Goal: Task Accomplishment & Management: Manage account settings

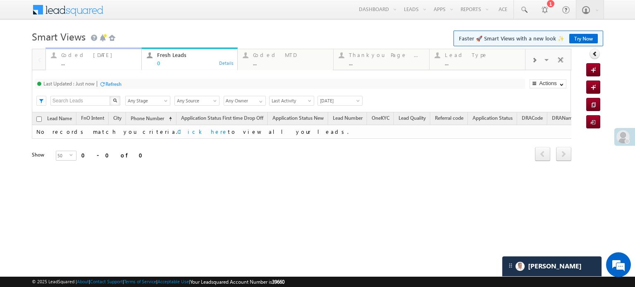
click at [86, 54] on div "Coded Today" at bounding box center [98, 55] width 75 height 7
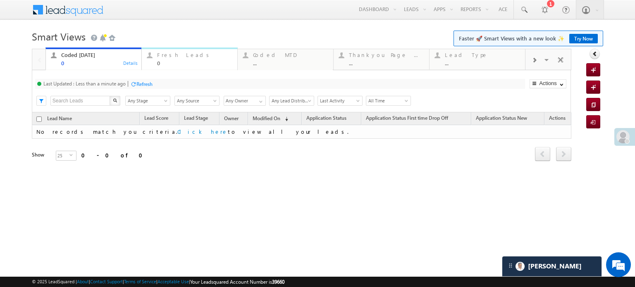
click at [178, 54] on div "Fresh Leads" at bounding box center [194, 55] width 75 height 7
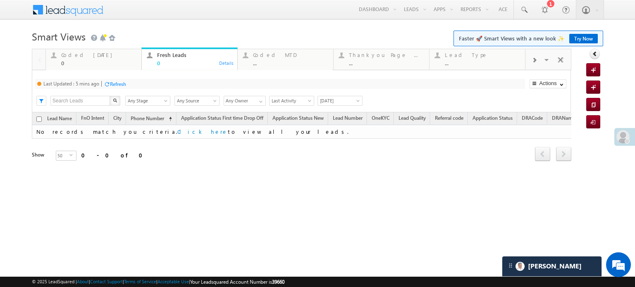
click at [120, 81] on div "Refresh" at bounding box center [118, 84] width 16 height 6
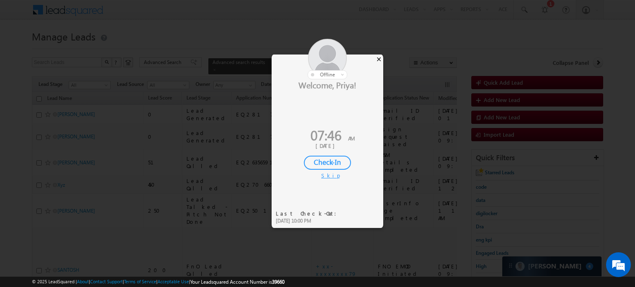
click at [379, 56] on div "×" at bounding box center [379, 59] width 9 height 9
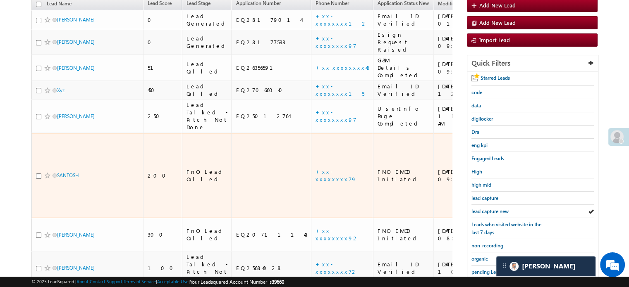
scroll to position [53, 0]
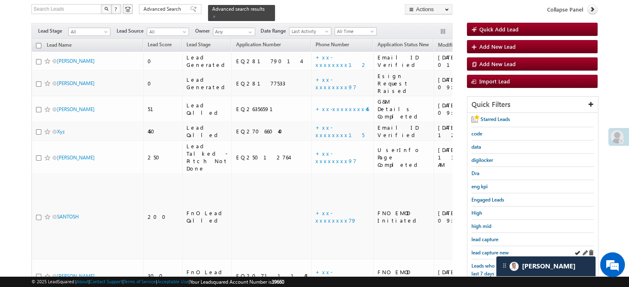
click at [488, 247] on div "lead capture new" at bounding box center [533, 253] width 122 height 13
click at [491, 252] on span "lead capture new" at bounding box center [490, 253] width 37 height 6
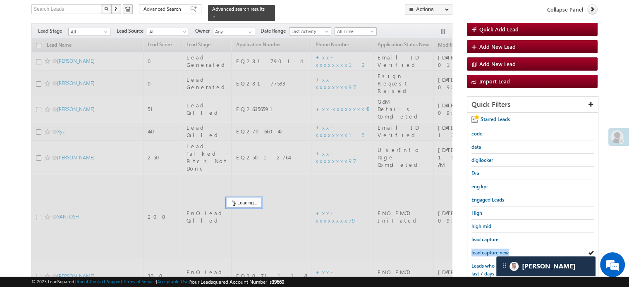
click at [491, 252] on span "lead capture new" at bounding box center [490, 253] width 37 height 6
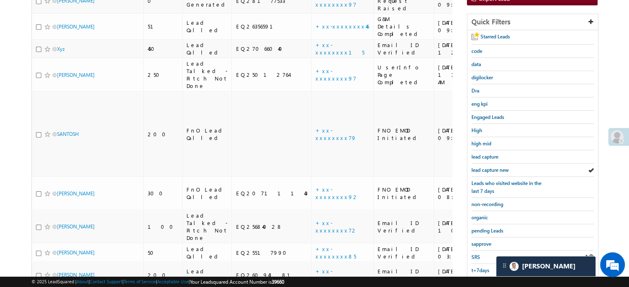
scroll to position [177, 0]
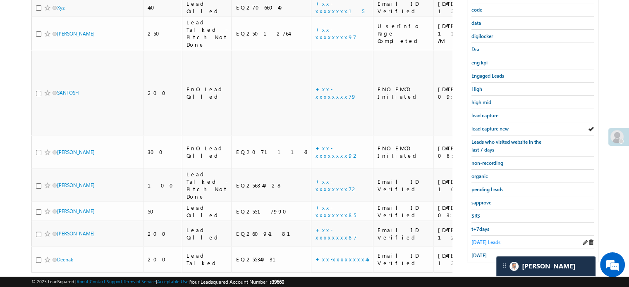
click at [479, 240] on span "Today's Leads" at bounding box center [486, 243] width 29 height 6
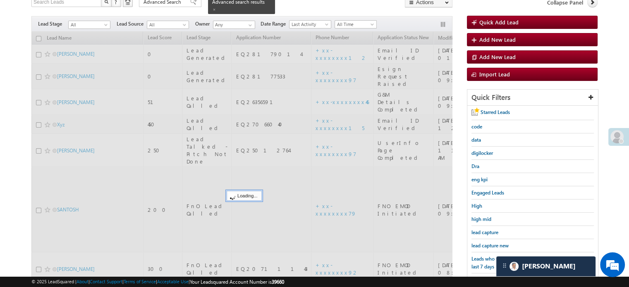
scroll to position [53, 0]
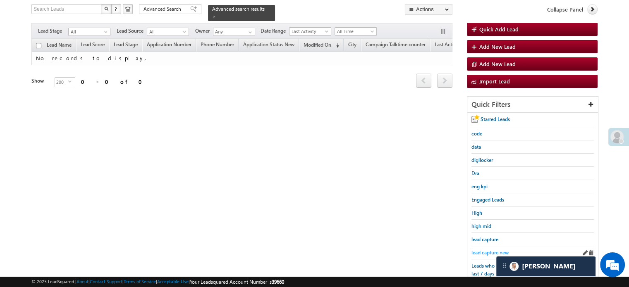
click at [479, 250] on span "lead capture new" at bounding box center [490, 253] width 37 height 6
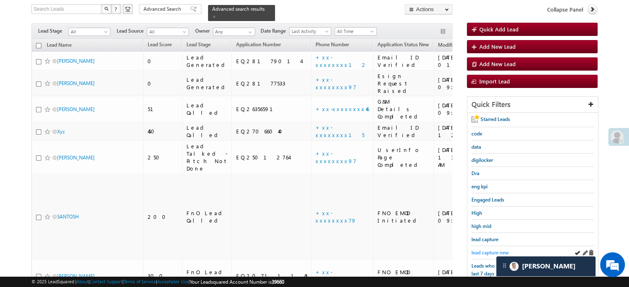
click at [490, 250] on span "lead capture new" at bounding box center [490, 253] width 37 height 6
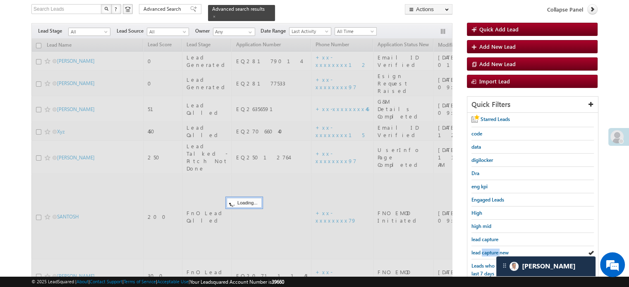
click at [490, 250] on span "lead capture new" at bounding box center [490, 253] width 37 height 6
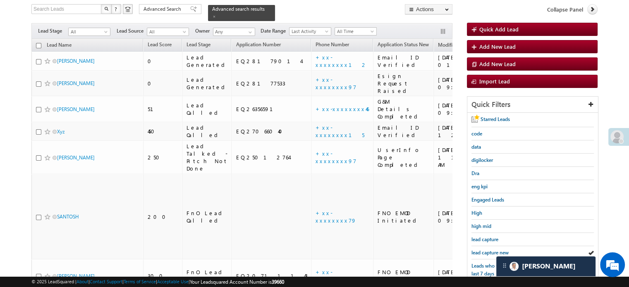
click at [490, 250] on span "lead capture new" at bounding box center [490, 253] width 37 height 6
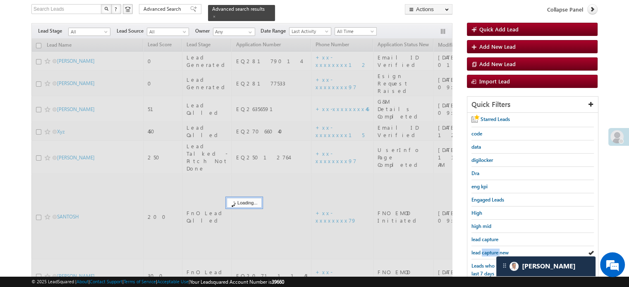
click at [490, 250] on span "lead capture new" at bounding box center [490, 253] width 37 height 6
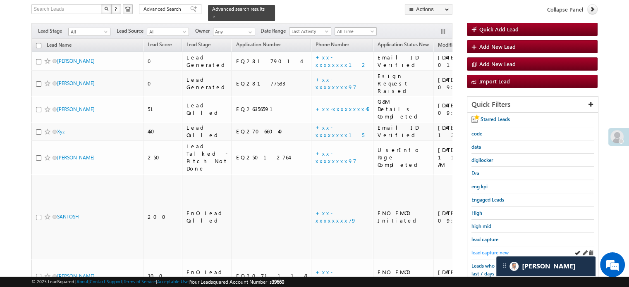
click at [486, 251] on span "lead capture new" at bounding box center [490, 253] width 37 height 6
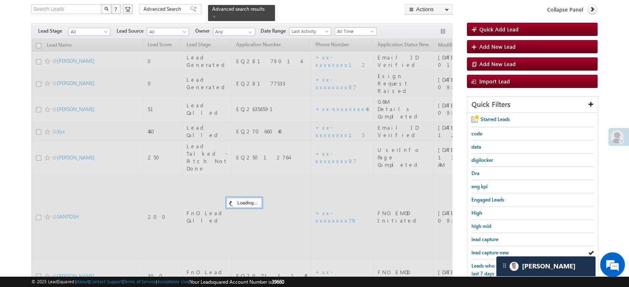
click at [486, 251] on span "lead capture new" at bounding box center [490, 253] width 37 height 6
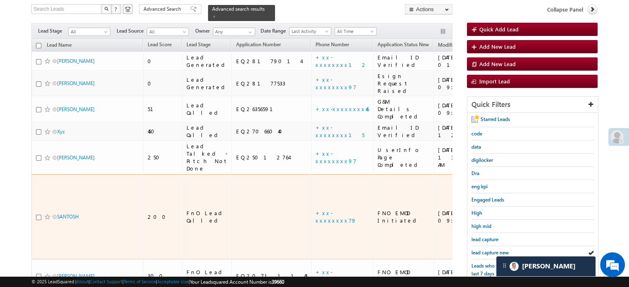
scroll to position [177, 0]
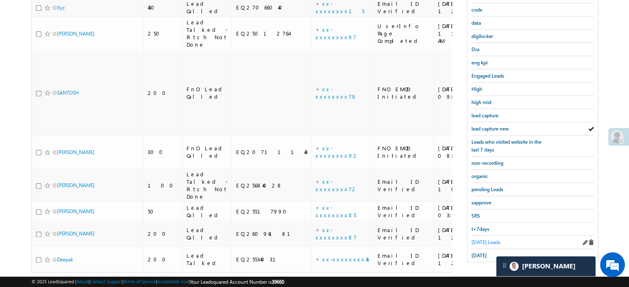
click at [493, 240] on span "Today's Leads" at bounding box center [486, 243] width 29 height 6
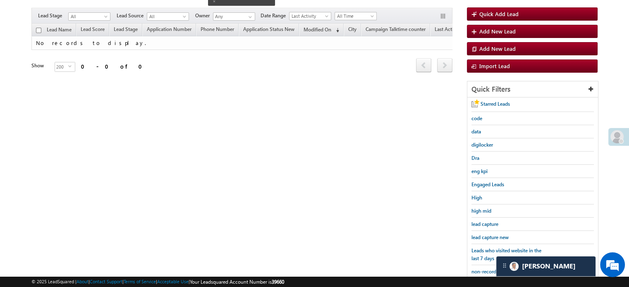
scroll to position [53, 0]
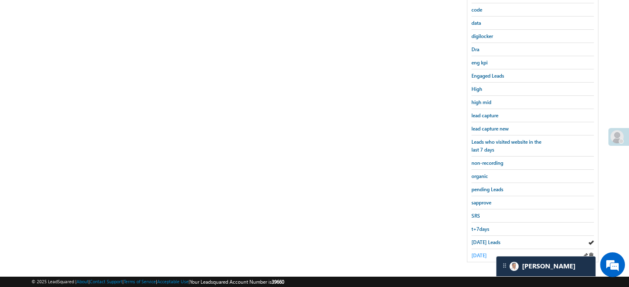
click at [484, 253] on span "yesterday" at bounding box center [479, 256] width 15 height 6
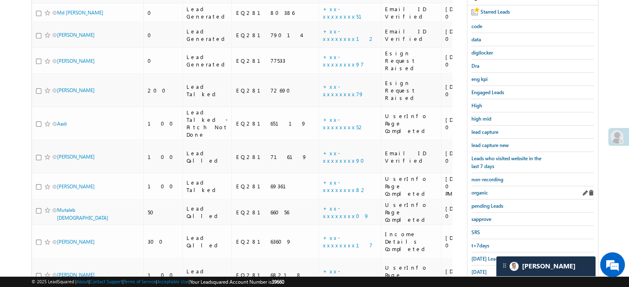
scroll to position [163, 0]
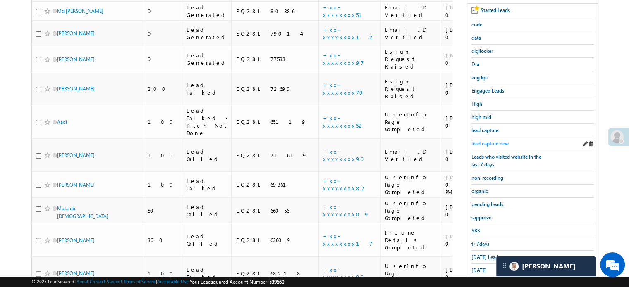
click at [500, 143] on span "lead capture new" at bounding box center [490, 144] width 37 height 6
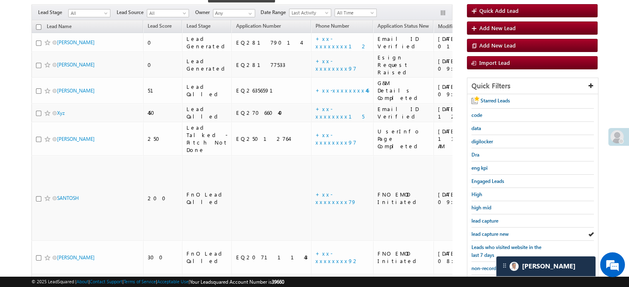
scroll to position [121, 0]
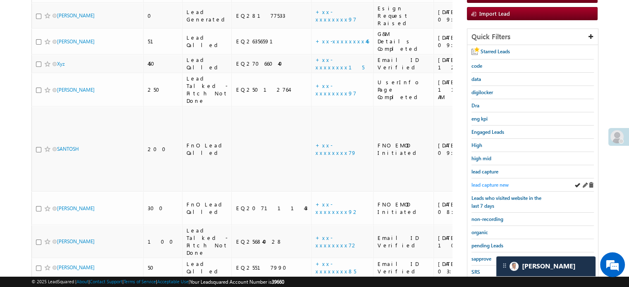
click at [493, 185] on span "lead capture new" at bounding box center [490, 185] width 37 height 6
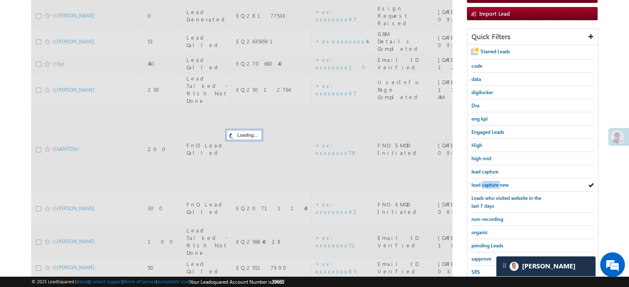
click at [493, 185] on span "lead capture new" at bounding box center [490, 185] width 37 height 6
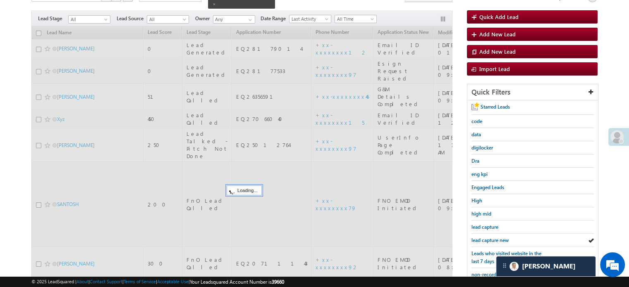
scroll to position [0, 0]
